Goal: Information Seeking & Learning: Learn about a topic

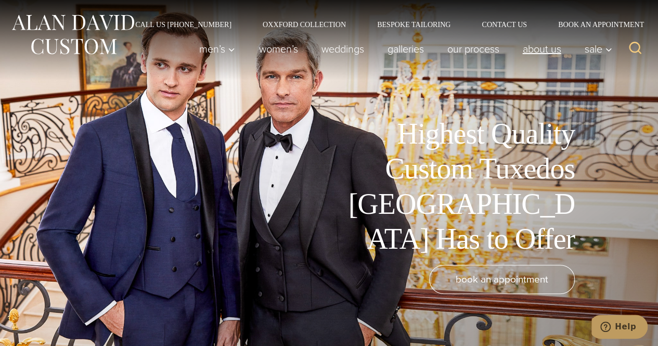
click at [530, 54] on link "About Us" at bounding box center [542, 48] width 62 height 21
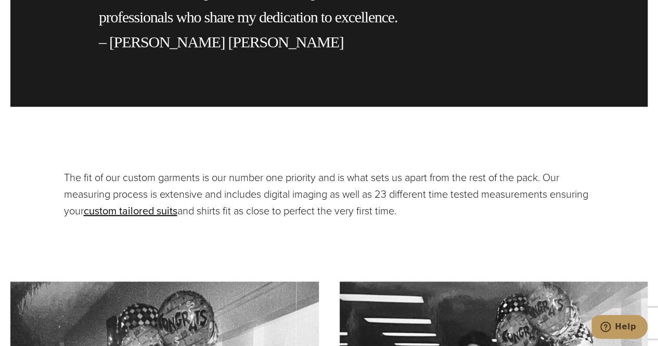
scroll to position [2392, 0]
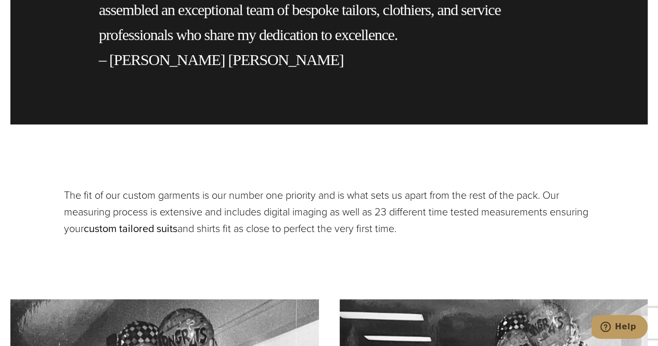
click at [138, 221] on link "custom tailored suits" at bounding box center [131, 229] width 94 height 16
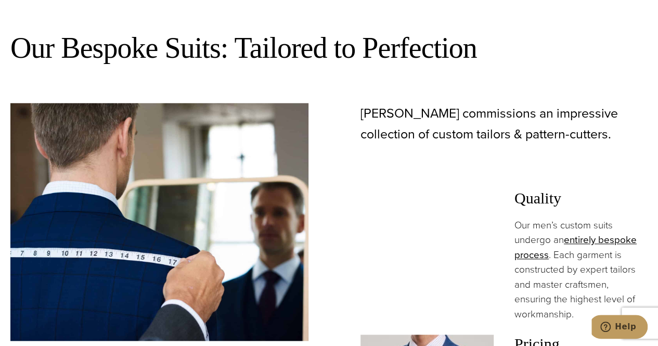
scroll to position [676, 0]
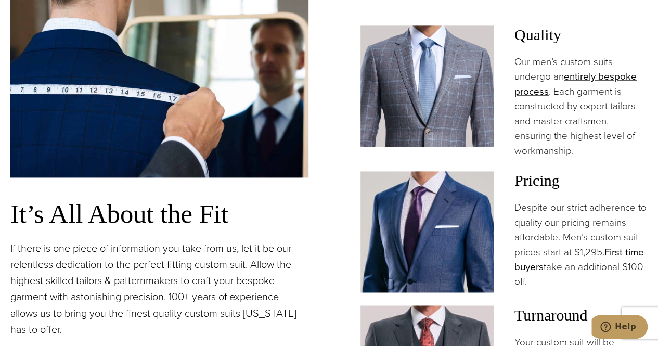
click at [552, 268] on link "First time buyers" at bounding box center [578, 259] width 129 height 29
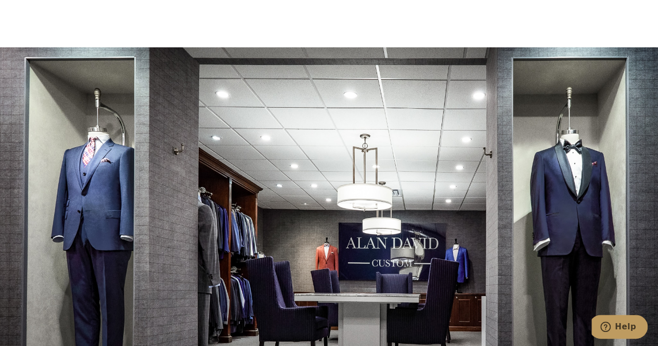
scroll to position [1664, 0]
